Goal: Task Accomplishment & Management: Manage account settings

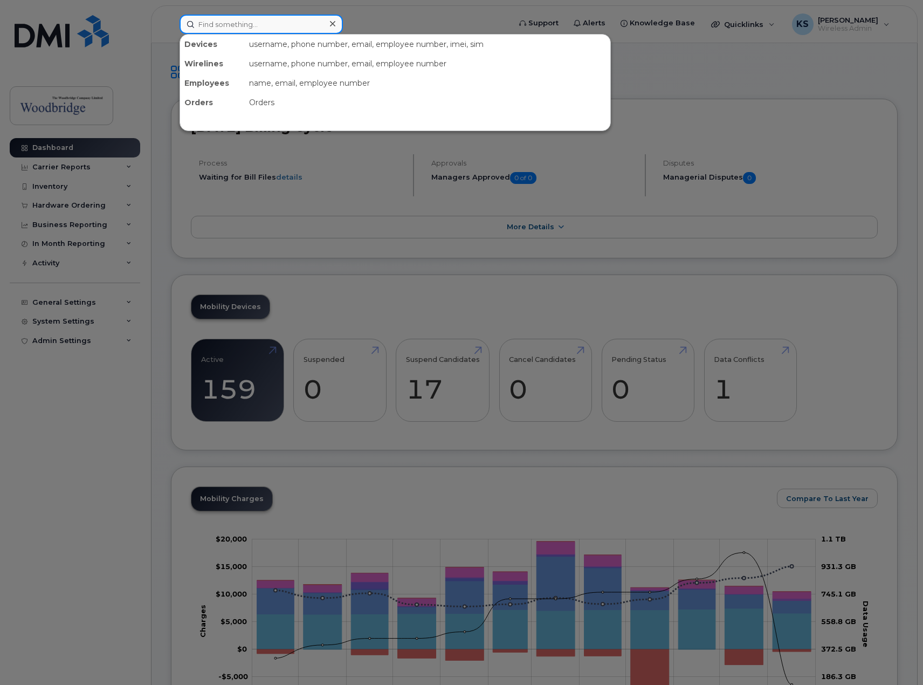
click at [292, 22] on input at bounding box center [261, 24] width 163 height 19
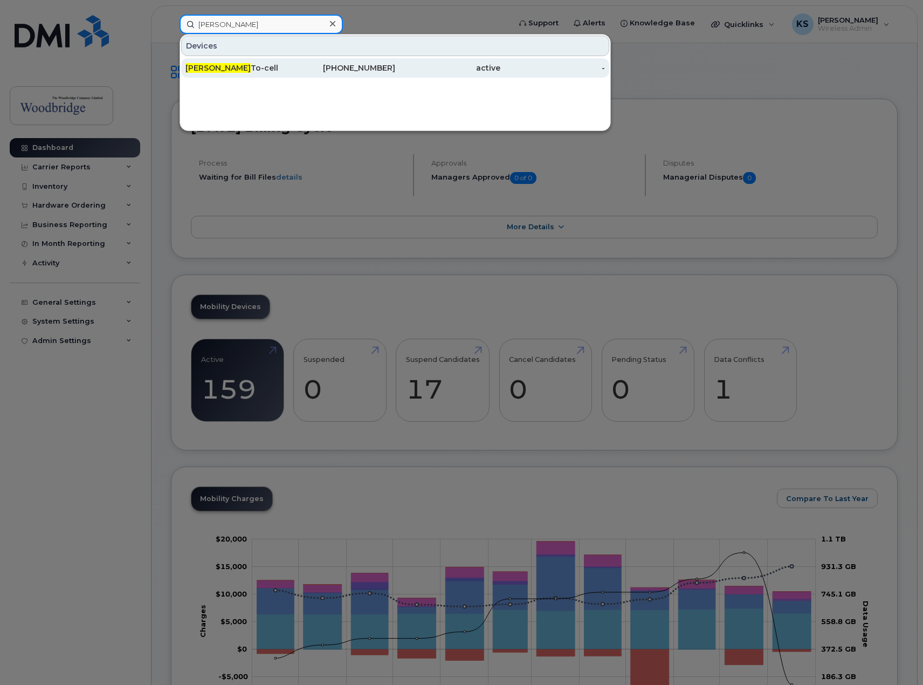
type input "chloe"
click at [250, 67] on div "Chloe To-cell" at bounding box center [237, 68] width 105 height 11
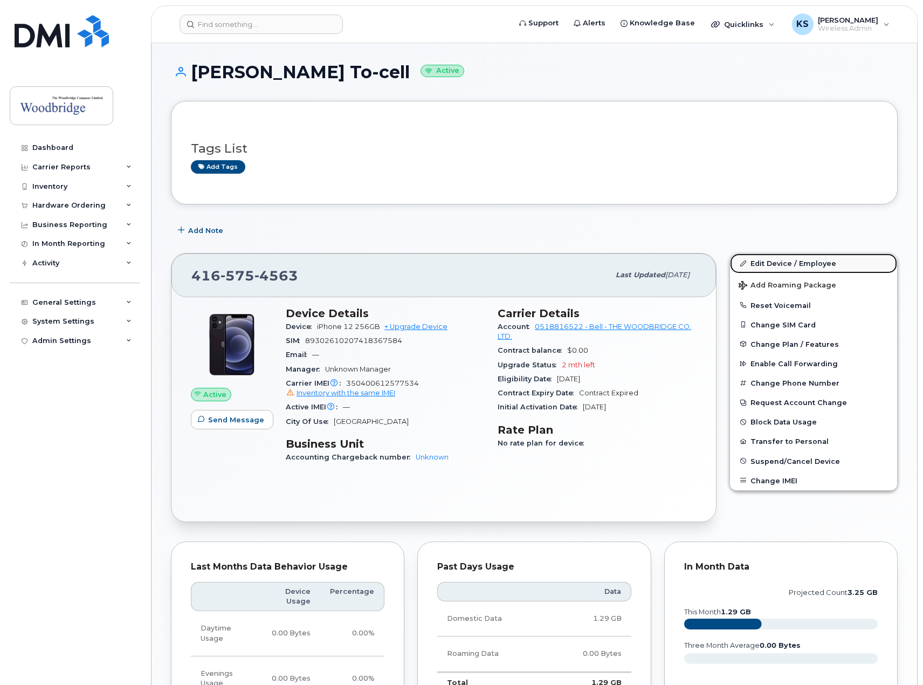
click at [786, 260] on link "Edit Device / Employee" at bounding box center [813, 262] width 167 height 19
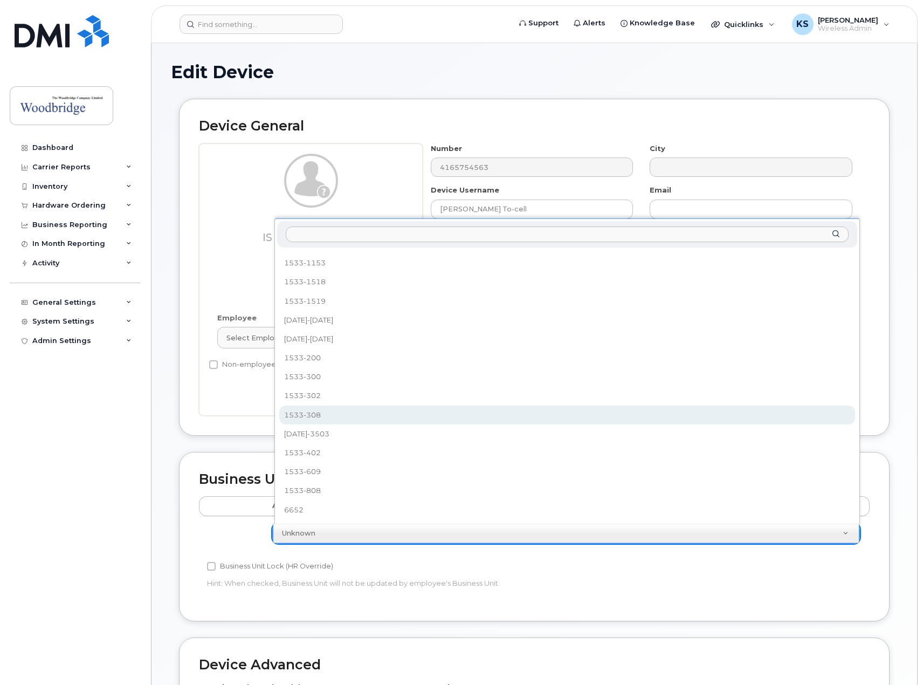
scroll to position [1, 0]
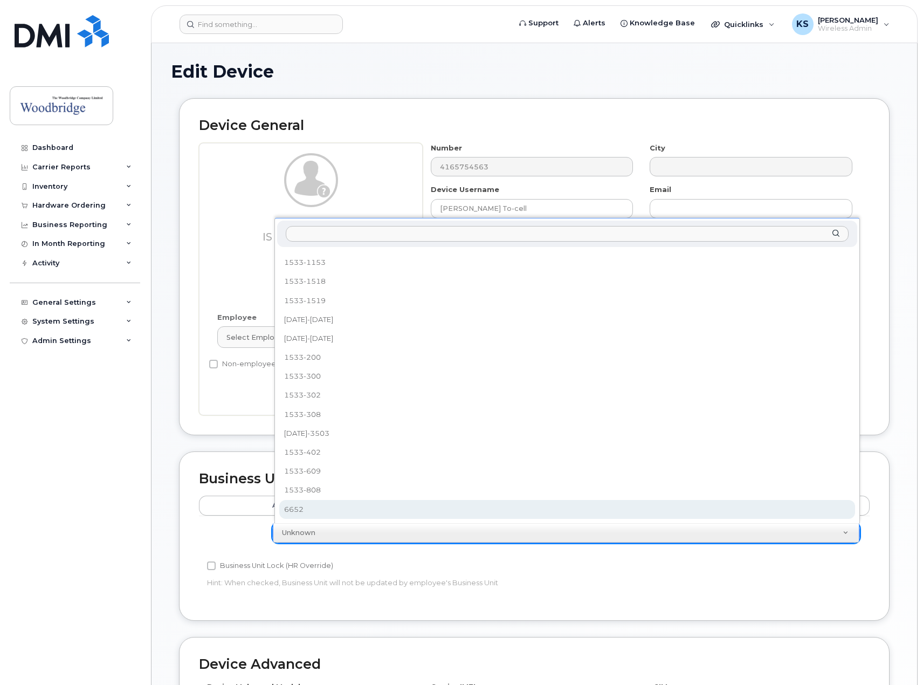
select select "43857"
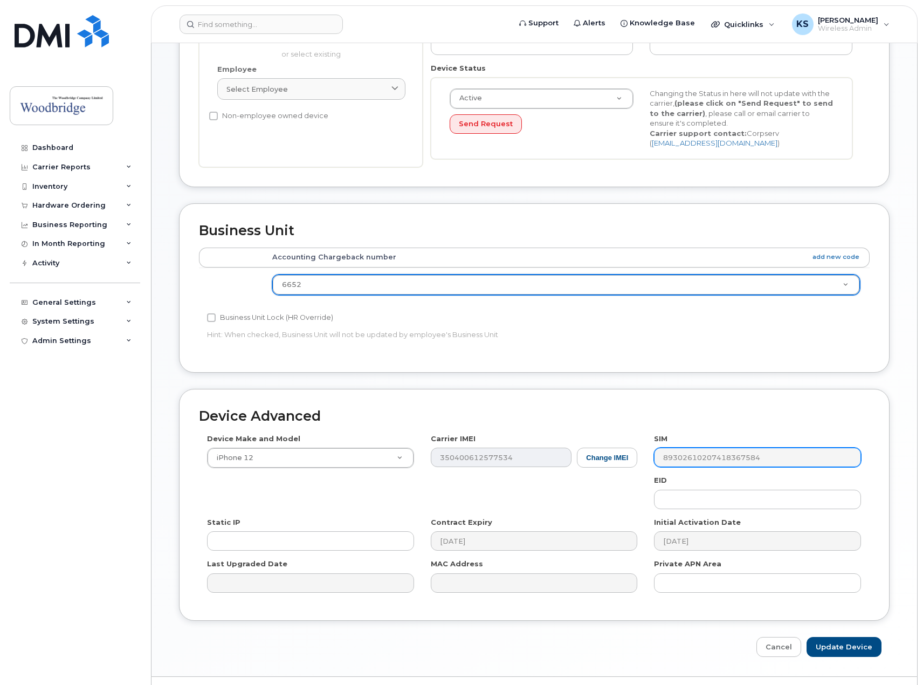
scroll to position [274, 0]
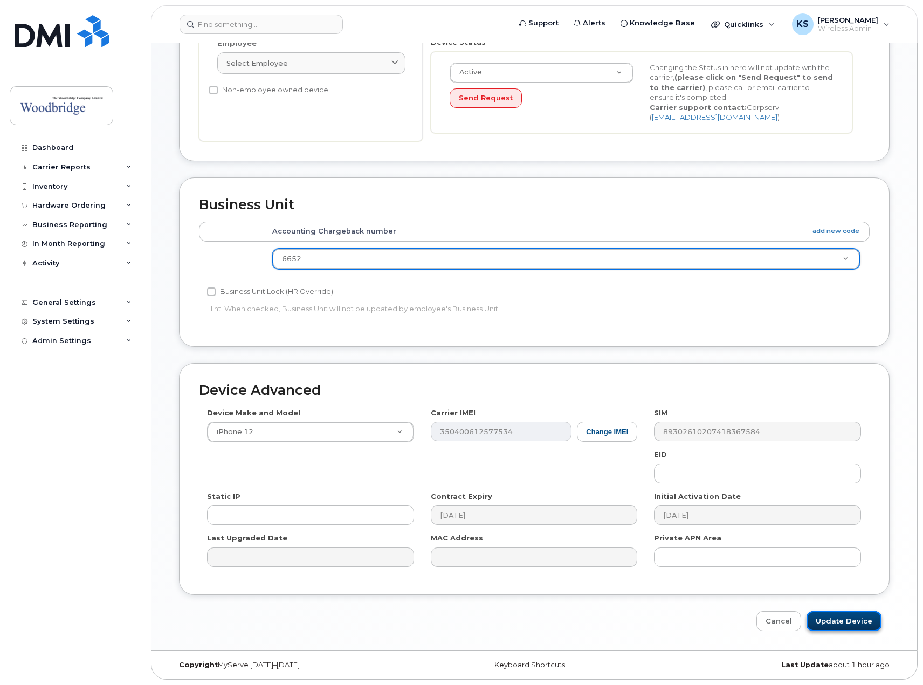
click at [842, 624] on input "Update Device" at bounding box center [843, 621] width 75 height 20
type input "Saving..."
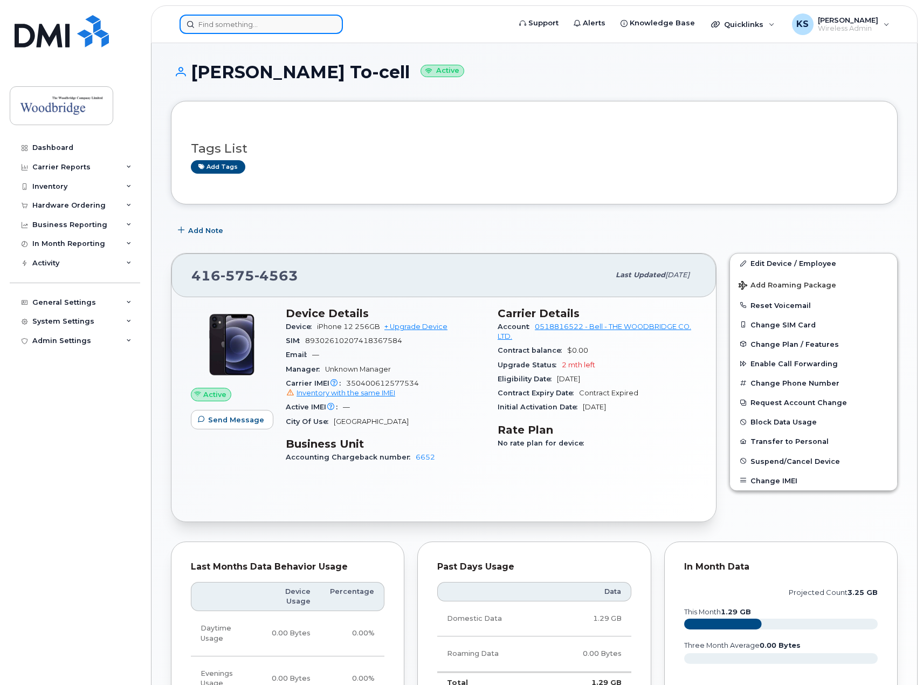
click at [218, 27] on input at bounding box center [261, 24] width 163 height 19
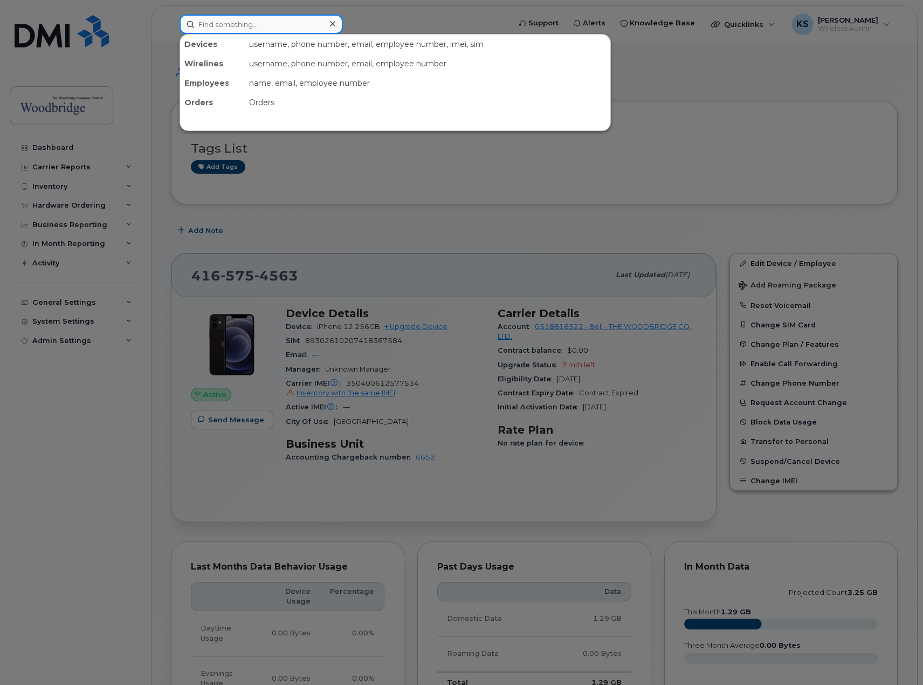
click at [299, 32] on input at bounding box center [261, 24] width 163 height 19
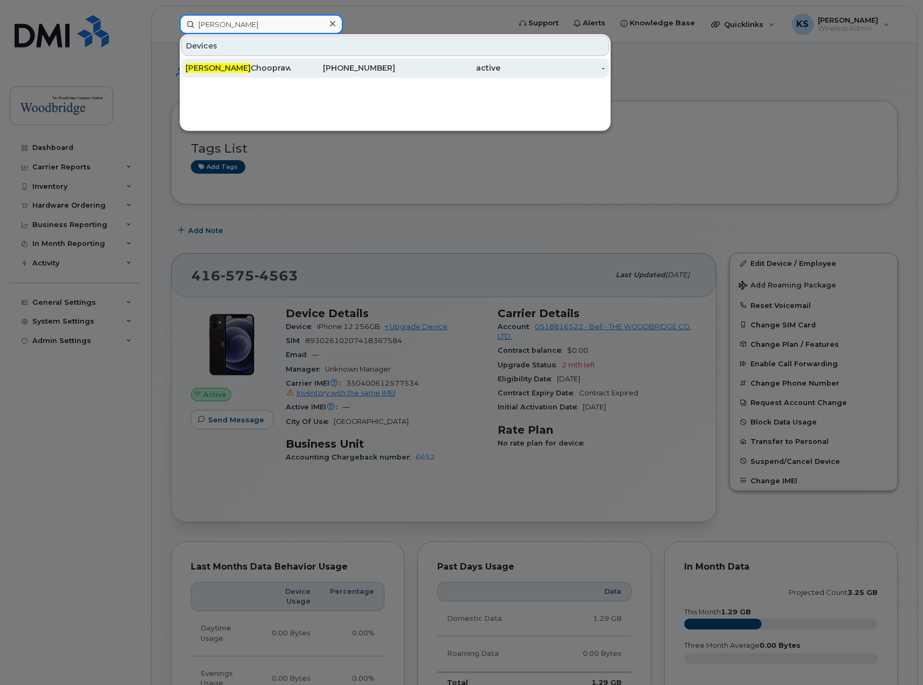
type input "sarita"
click at [287, 66] on div "Sarita Chooprawad-cell" at bounding box center [237, 68] width 105 height 11
